Goal: Information Seeking & Learning: Check status

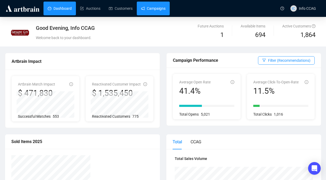
click at [154, 10] on link "Campaigns" at bounding box center [153, 9] width 24 height 14
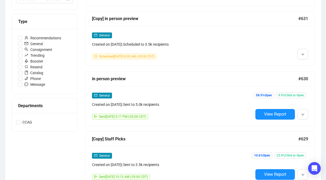
scroll to position [147, 0]
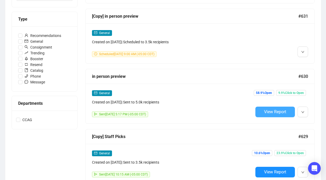
click at [279, 112] on span "View Report" at bounding box center [275, 111] width 22 height 5
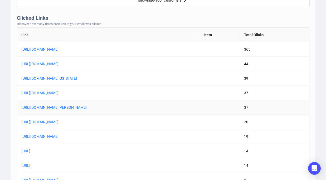
scroll to position [455, 0]
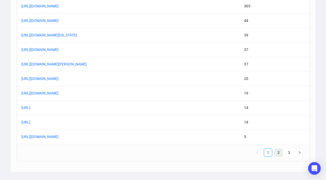
click at [278, 154] on link "2" at bounding box center [278, 152] width 8 height 8
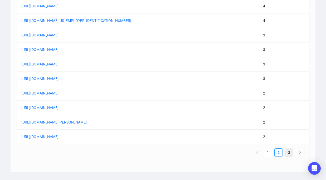
click at [290, 151] on link "3" at bounding box center [289, 152] width 8 height 8
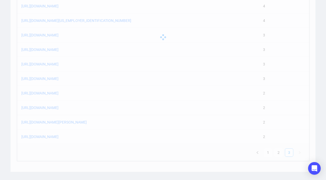
scroll to position [397, 0]
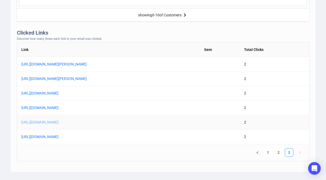
click at [139, 120] on link "[URL][DOMAIN_NAME]" at bounding box center [87, 122] width 132 height 6
click at [137, 122] on link "[URL][DOMAIN_NAME]" at bounding box center [87, 122] width 132 height 6
click at [135, 107] on link "[URL][DOMAIN_NAME]" at bounding box center [87, 108] width 132 height 6
click at [266, 151] on link "1" at bounding box center [268, 152] width 8 height 8
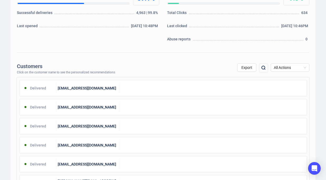
scroll to position [145, 0]
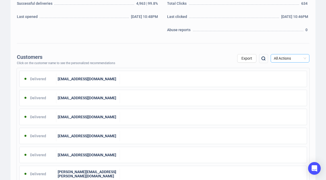
click at [297, 59] on span "All Actions" at bounding box center [290, 58] width 32 height 8
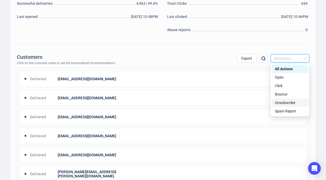
click at [283, 101] on div "Unsubscribe" at bounding box center [290, 103] width 30 height 6
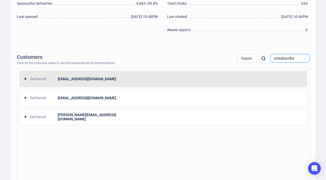
click at [236, 75] on div at bounding box center [213, 78] width 187 height 11
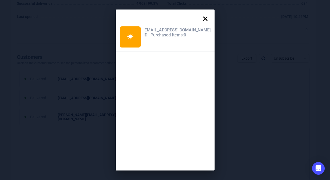
click at [200, 22] on icon at bounding box center [205, 18] width 11 height 11
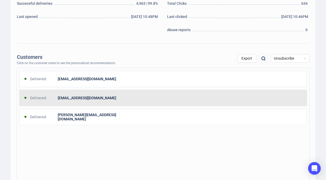
click at [135, 101] on div at bounding box center [213, 97] width 187 height 11
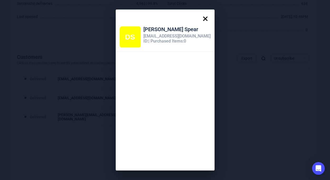
click at [200, 16] on icon at bounding box center [205, 18] width 11 height 11
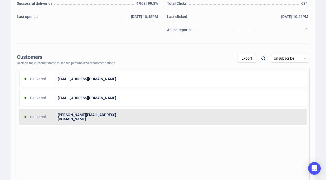
click at [145, 118] on div at bounding box center [213, 116] width 187 height 11
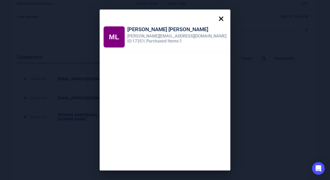
click at [219, 17] on icon at bounding box center [221, 18] width 4 height 4
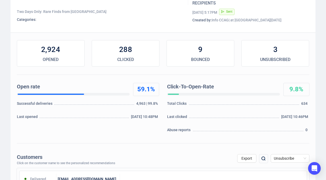
scroll to position [0, 0]
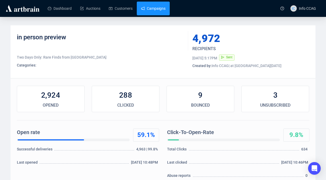
click at [152, 5] on link "Campaigns" at bounding box center [153, 9] width 24 height 14
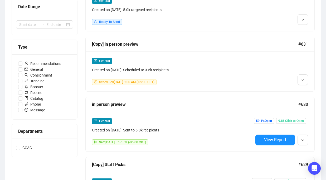
scroll to position [167, 0]
